Goal: Task Accomplishment & Management: Manage account settings

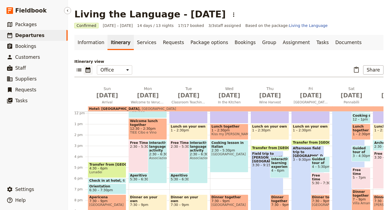
click at [37, 35] on span "Departures" at bounding box center [29, 35] width 29 height 5
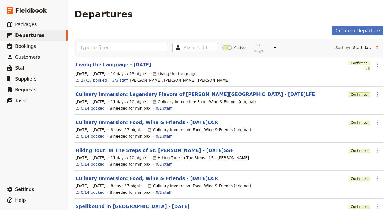
click at [101, 61] on link "Living the Language - [DATE]" at bounding box center [113, 64] width 76 height 7
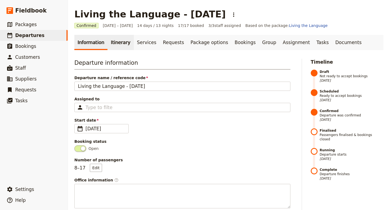
click at [117, 47] on link "Itinerary" at bounding box center [120, 42] width 26 height 15
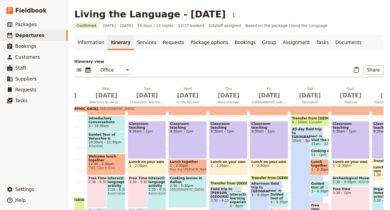
scroll to position [100, 0]
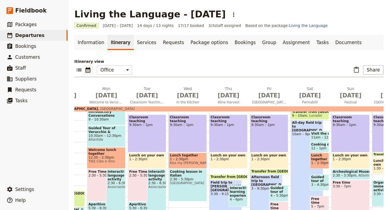
click at [98, 157] on span "12:30 – 2:30pm" at bounding box center [106, 157] width 36 height 4
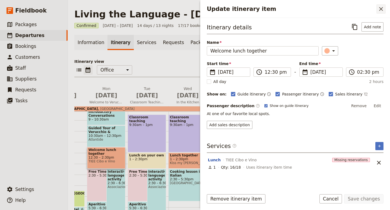
click at [383, 8] on icon "Close drawer" at bounding box center [381, 9] width 7 height 7
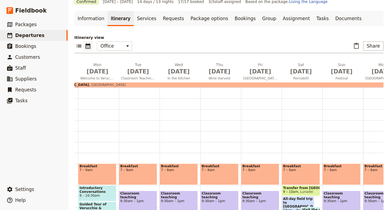
scroll to position [0, 0]
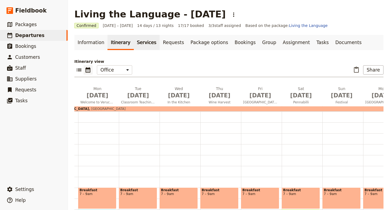
click at [141, 39] on link "Services" at bounding box center [147, 42] width 26 height 15
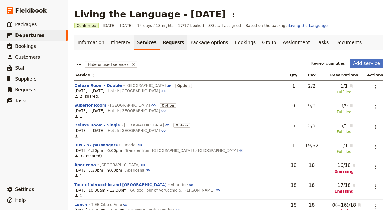
click at [167, 44] on link "Requests" at bounding box center [174, 42] width 28 height 15
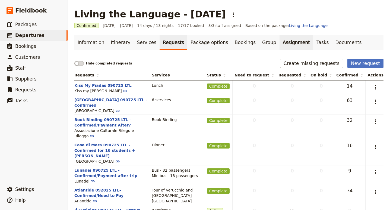
click at [280, 42] on link "Assignment" at bounding box center [297, 42] width 34 height 15
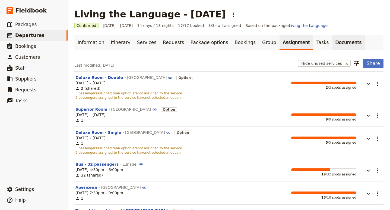
click at [332, 47] on link "Documents" at bounding box center [348, 42] width 33 height 15
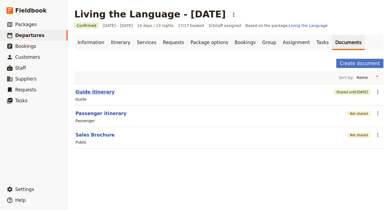
click at [95, 92] on button "Guide itinerary" at bounding box center [94, 91] width 39 height 7
select select "STAFF"
select select "RUN_SHEET"
select select "DEFAULT"
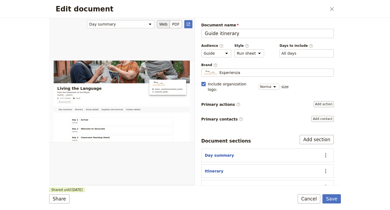
click at [164, 24] on button "Web" at bounding box center [163, 24] width 13 height 8
click at [173, 27] on button "PDF" at bounding box center [176, 24] width 12 height 8
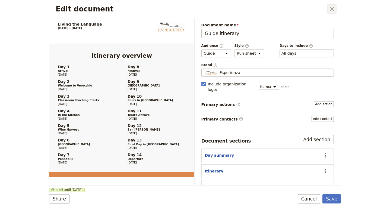
click at [332, 8] on icon "Close dialog" at bounding box center [332, 9] width 7 height 7
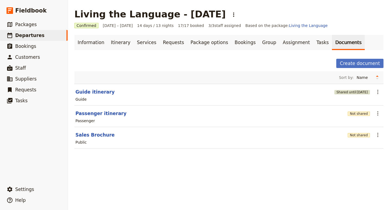
click at [357, 92] on span "[DATE]" at bounding box center [362, 92] width 11 height 4
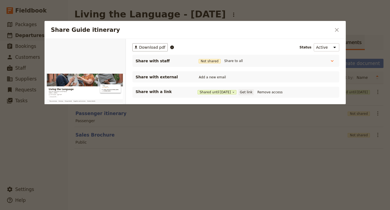
click at [249, 93] on button "Get link" at bounding box center [246, 92] width 15 height 6
click at [339, 31] on icon "Close dialog" at bounding box center [337, 30] width 7 height 7
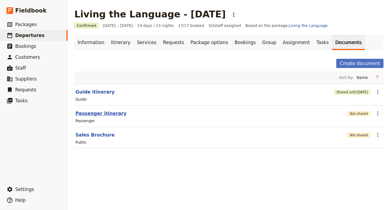
click at [94, 115] on button "Passenger itinerary" at bounding box center [100, 113] width 51 height 7
select select "PASSENGER"
select select "RUN_SHEET"
select select "DEFAULT"
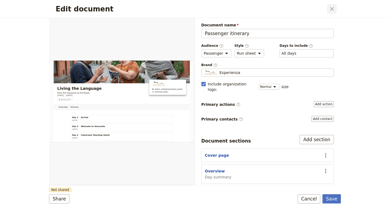
click at [331, 9] on icon "Close dialog" at bounding box center [332, 9] width 4 height 4
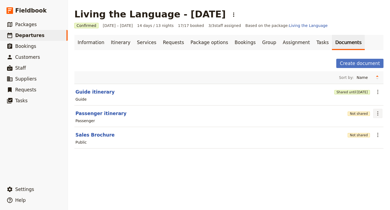
click at [378, 110] on icon "Actions" at bounding box center [378, 113] width 7 height 7
click at [362, 127] on span "Share" at bounding box center [362, 124] width 33 height 5
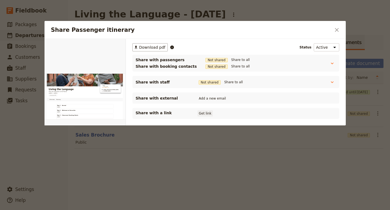
click at [205, 112] on button "Get link" at bounding box center [205, 113] width 15 height 6
click at [336, 30] on icon "Close dialog" at bounding box center [337, 30] width 7 height 7
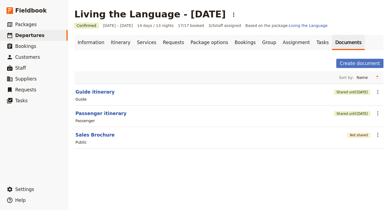
click at [98, 117] on section "Passenger itinerary Shared until [DATE] ​ Passenger" at bounding box center [228, 115] width 309 height 21
click at [103, 115] on button "Passenger itinerary" at bounding box center [100, 113] width 51 height 7
select select "PASSENGER"
select select "RUN_SHEET"
select select "DEFAULT"
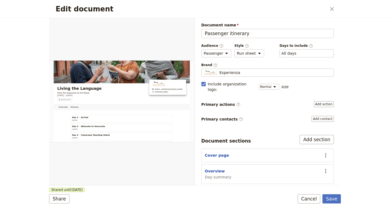
scroll to position [12, 0]
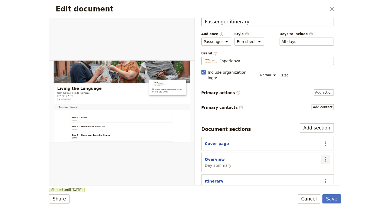
click at [326, 156] on icon "Actions" at bounding box center [325, 159] width 7 height 7
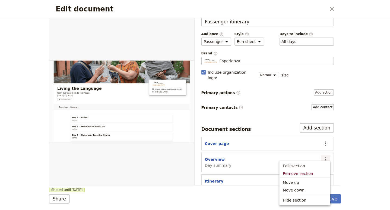
click at [344, 160] on div "Edit document ​ Overview Itinerary Web PDF ​ Document name Passenger itinerary …" at bounding box center [195, 105] width 390 height 210
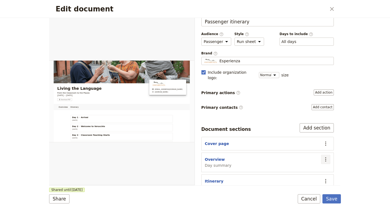
click at [325, 157] on icon "Actions" at bounding box center [325, 159] width 1 height 4
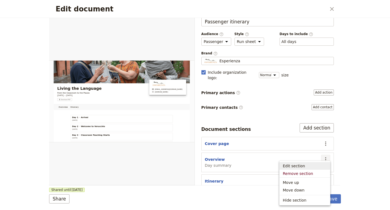
click at [300, 164] on span "Edit section" at bounding box center [294, 165] width 22 height 5
select select "DAY_SUMMARY"
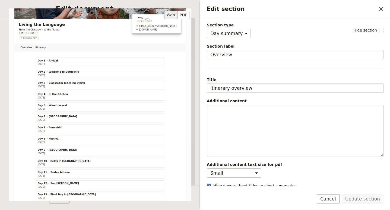
scroll to position [0, 0]
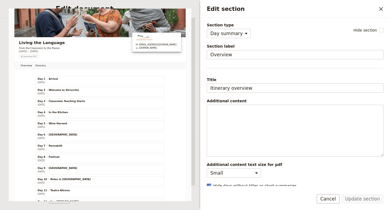
click at [386, 6] on div "Edit section ​" at bounding box center [295, 9] width 190 height 18
click at [382, 9] on icon "Close drawer" at bounding box center [381, 9] width 7 height 7
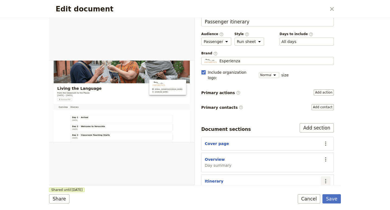
click at [324, 177] on icon "Actions" at bounding box center [325, 180] width 7 height 7
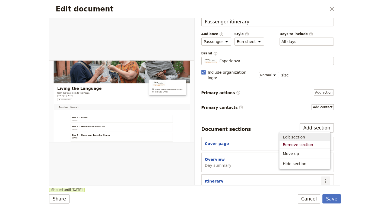
click at [291, 138] on span "Edit section" at bounding box center [294, 136] width 22 height 5
select select "ITINERARY"
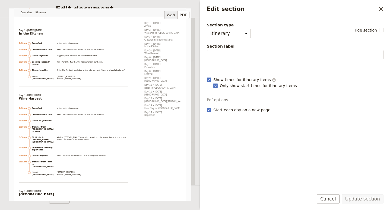
scroll to position [575, 0]
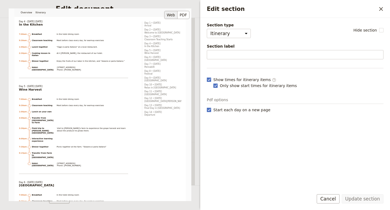
click at [169, 16] on button "Web" at bounding box center [170, 15] width 13 height 8
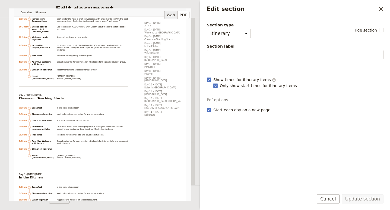
scroll to position [210, 0]
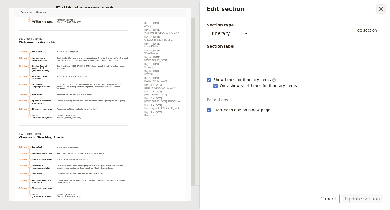
click at [383, 9] on icon "Close drawer" at bounding box center [381, 9] width 7 height 7
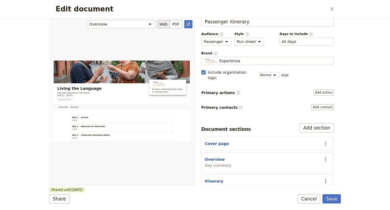
click at [163, 22] on button "Web" at bounding box center [163, 24] width 13 height 8
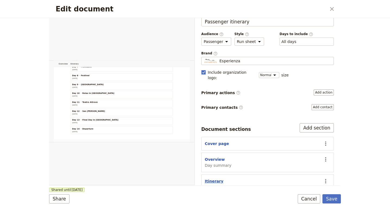
scroll to position [0, 0]
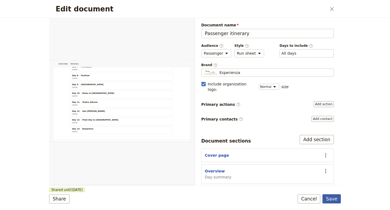
click at [334, 200] on button "Save" at bounding box center [331, 198] width 18 height 9
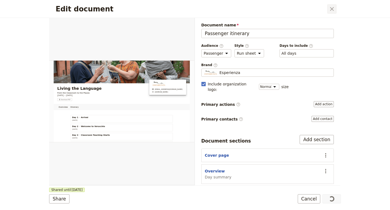
click at [333, 10] on icon "Close dialog" at bounding box center [332, 9] width 4 height 4
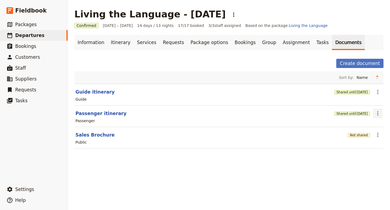
click at [376, 115] on icon "Actions" at bounding box center [378, 113] width 7 height 7
click at [357, 127] on span "Share" at bounding box center [351, 124] width 11 height 5
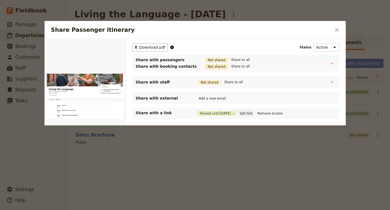
click at [252, 114] on button "Get link" at bounding box center [246, 113] width 15 height 6
click at [337, 31] on icon "Close dialog" at bounding box center [337, 30] width 7 height 7
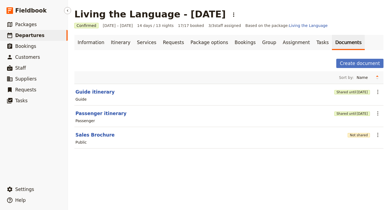
click at [26, 34] on span "Departures" at bounding box center [29, 35] width 29 height 5
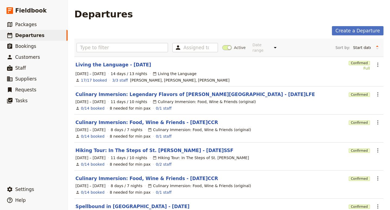
scroll to position [19, 0]
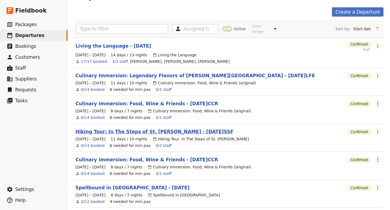
click at [120, 128] on link "Hiking Tour: In The Steps of St. [PERSON_NAME] - [DATE]SSF" at bounding box center [154, 131] width 158 height 7
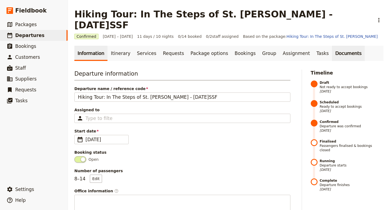
click at [332, 46] on link "Documents" at bounding box center [348, 53] width 33 height 15
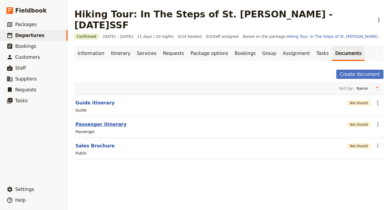
click at [102, 121] on button "Passenger itinerary" at bounding box center [100, 124] width 51 height 7
select select "PASSENGER"
select select "RUN_SHEET"
select select "DEFAULT"
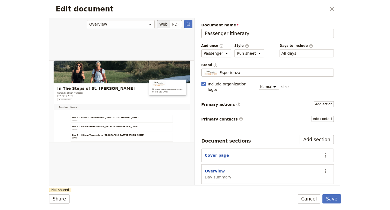
click at [164, 24] on button "Web" at bounding box center [163, 24] width 13 height 8
click at [175, 25] on button "PDF" at bounding box center [176, 24] width 12 height 8
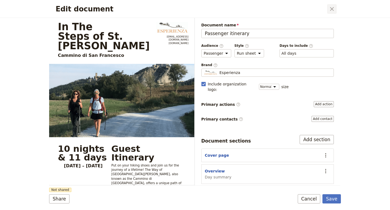
click at [329, 10] on icon "Close dialog" at bounding box center [332, 9] width 7 height 7
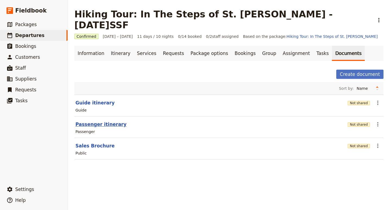
click at [101, 121] on button "Passenger itinerary" at bounding box center [100, 124] width 51 height 7
select select "PASSENGER"
select select "RUN_SHEET"
select select "DEFAULT"
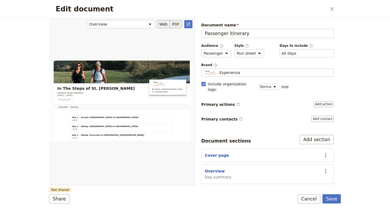
click at [173, 27] on button "PDF" at bounding box center [176, 24] width 12 height 8
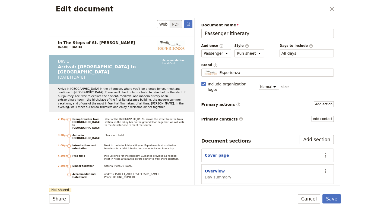
scroll to position [597, 0]
click at [173, 14] on div "Edit document ​" at bounding box center [195, 9] width 292 height 18
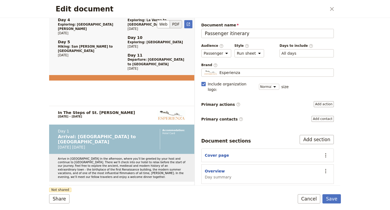
scroll to position [400, 0]
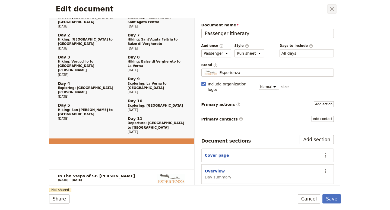
click at [332, 12] on icon "Close dialog" at bounding box center [332, 9] width 7 height 7
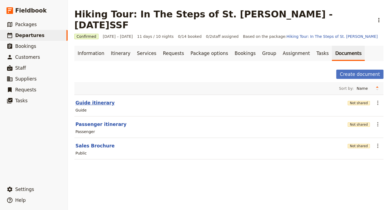
click at [94, 99] on button "Guide itinerary" at bounding box center [94, 102] width 39 height 7
select select "STAFF"
select select "RUN_SHEET"
select select "DEFAULT"
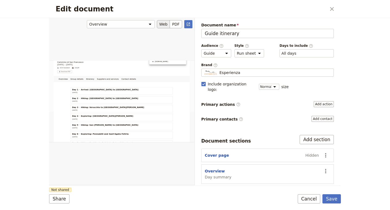
scroll to position [191, 0]
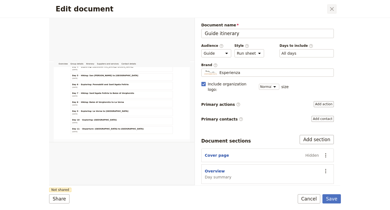
click at [331, 8] on icon "Close dialog" at bounding box center [332, 9] width 7 height 7
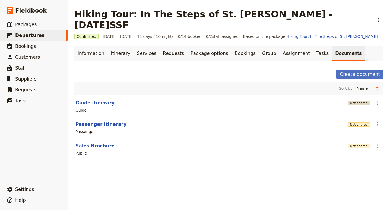
click at [360, 101] on button "Not shared" at bounding box center [359, 103] width 22 height 4
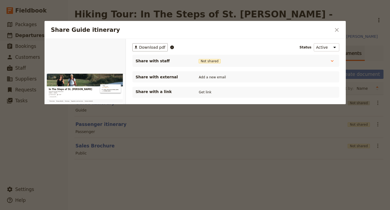
scroll to position [0, 0]
click at [204, 90] on button "Get link" at bounding box center [205, 92] width 15 height 6
click at [339, 30] on icon "Close dialog" at bounding box center [337, 30] width 7 height 7
